Goal: Contribute content

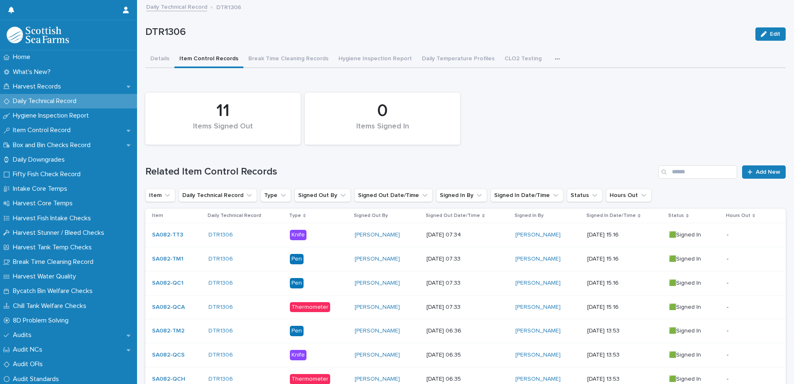
click at [33, 99] on p "Daily Technical Record" at bounding box center [47, 101] width 74 height 8
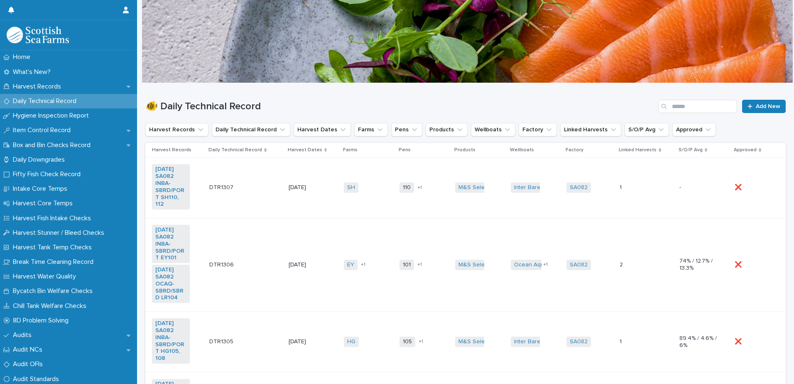
click at [328, 206] on td "[DATE]" at bounding box center [312, 187] width 55 height 61
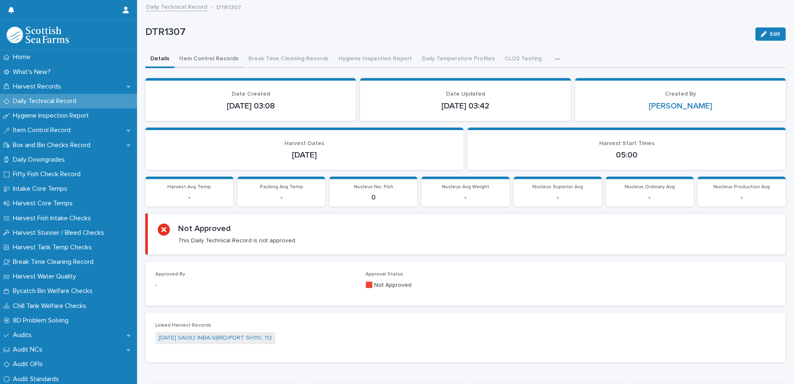
click at [200, 58] on button "Item Control Records" at bounding box center [208, 59] width 69 height 17
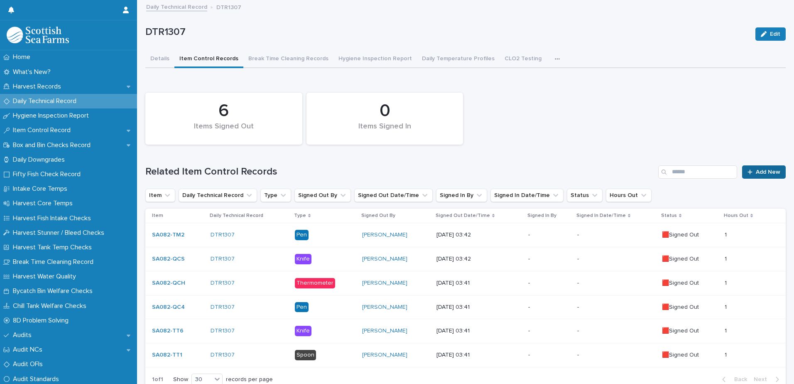
click at [746, 175] on link "Add New" at bounding box center [764, 171] width 44 height 13
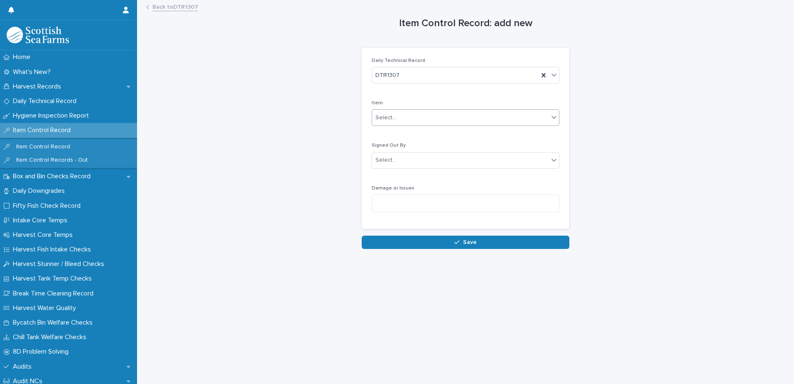
click at [410, 118] on div "Select..." at bounding box center [460, 118] width 177 height 14
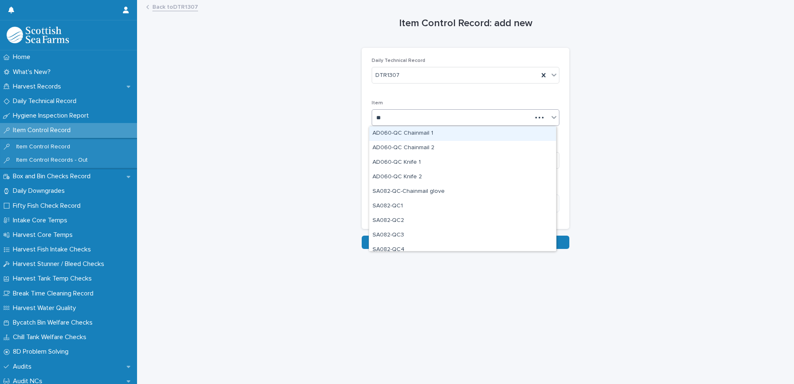
type input "***"
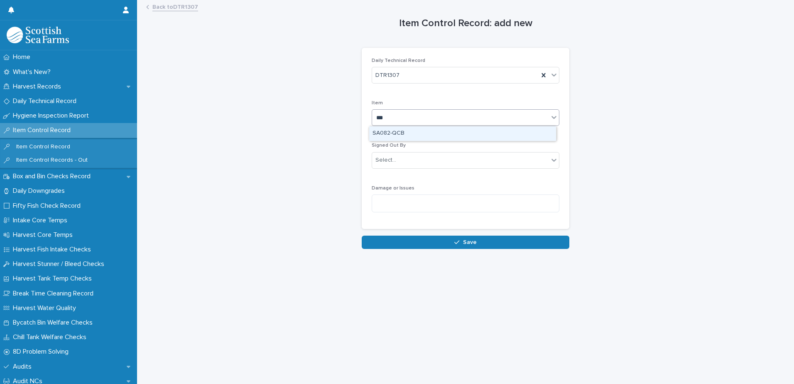
click at [400, 132] on div "SA082-QCB" at bounding box center [462, 133] width 187 height 15
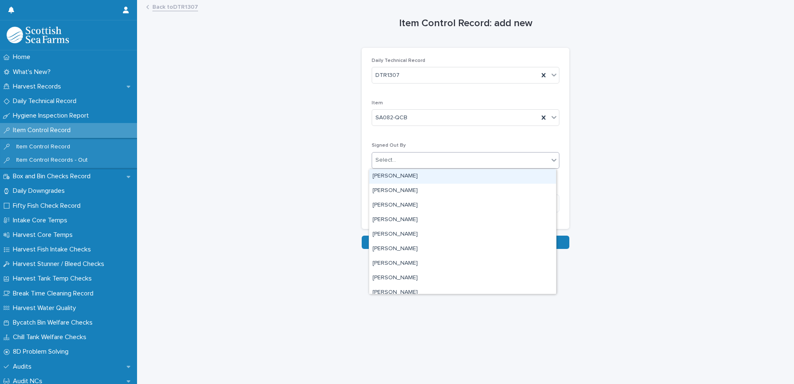
click at [388, 161] on div "Select..." at bounding box center [385, 160] width 21 height 9
type input "***"
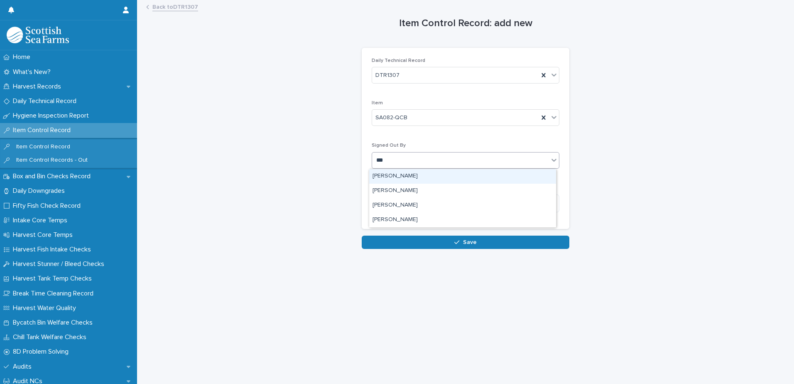
click at [392, 179] on div "[PERSON_NAME]" at bounding box center [462, 176] width 187 height 15
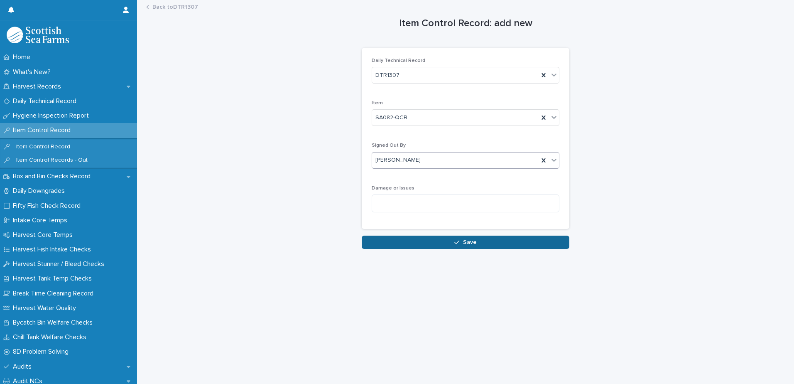
click at [395, 240] on button "Save" at bounding box center [466, 241] width 208 height 13
